Goal: Transaction & Acquisition: Purchase product/service

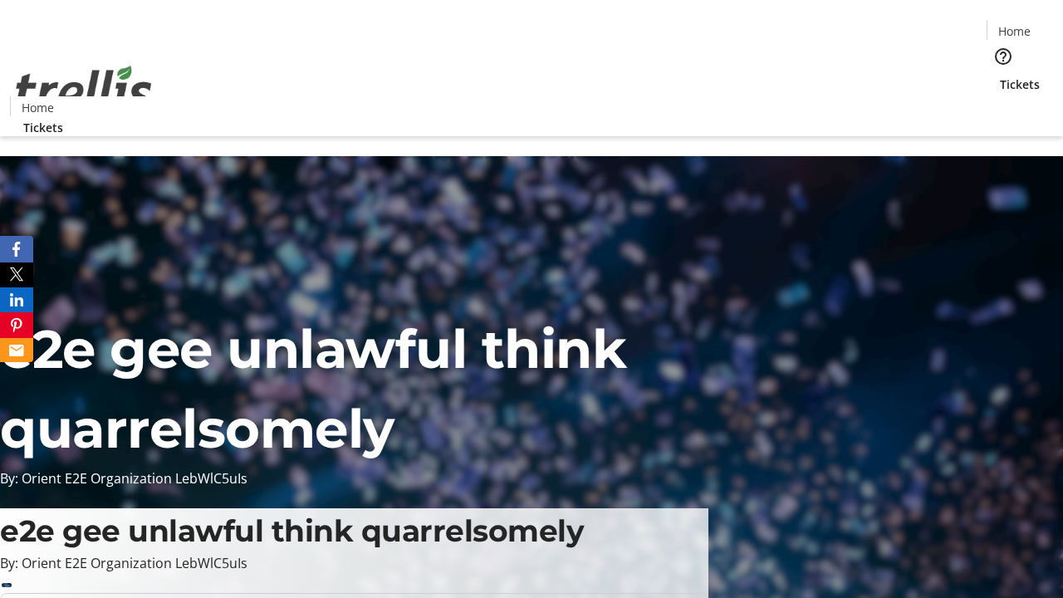
click at [1000, 76] on span "Tickets" at bounding box center [1020, 84] width 40 height 17
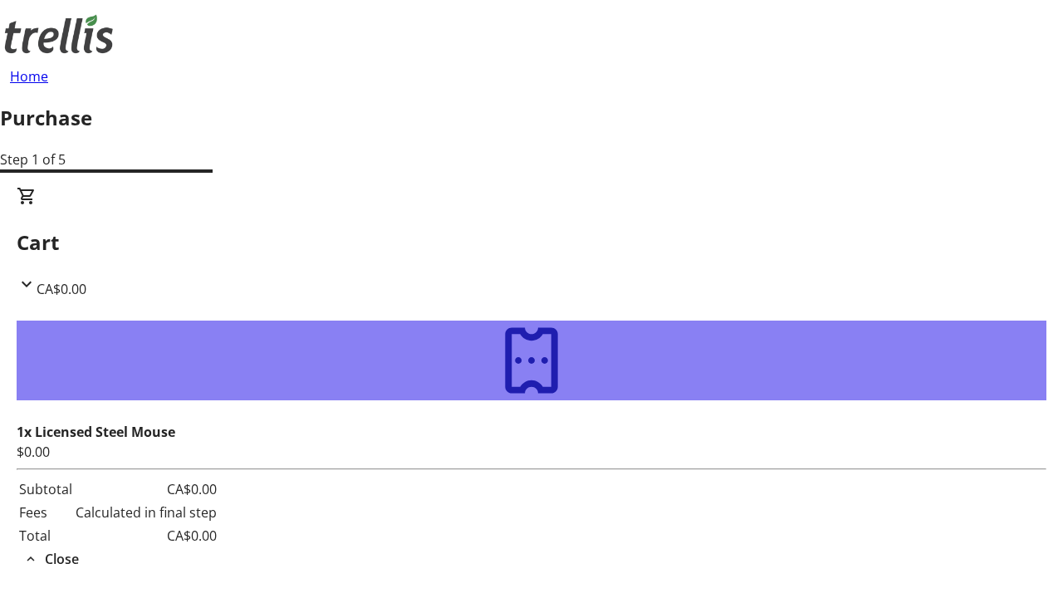
type input "[EMAIL_ADDRESS][DOMAIN_NAME]"
type input "Colton"
type input "[PERSON_NAME]"
